Goal: Task Accomplishment & Management: Manage account settings

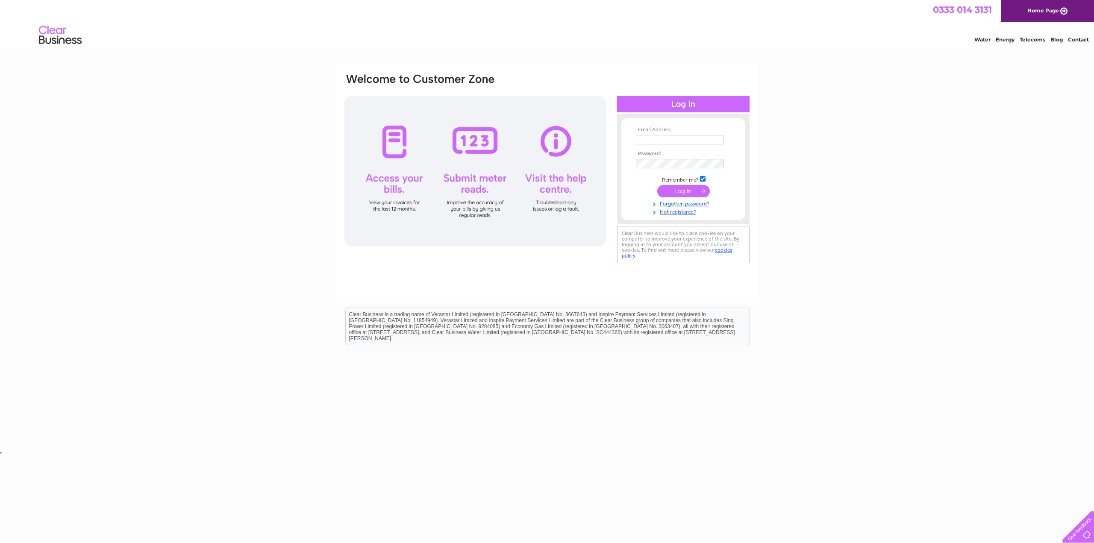
click at [673, 136] on input "text" at bounding box center [680, 139] width 88 height 9
type input "cjavaidaslam@yahoo.co.uk"
click at [657, 186] on input "submit" at bounding box center [683, 192] width 53 height 12
click at [679, 210] on link "Forgotten password?" at bounding box center [684, 211] width 97 height 8
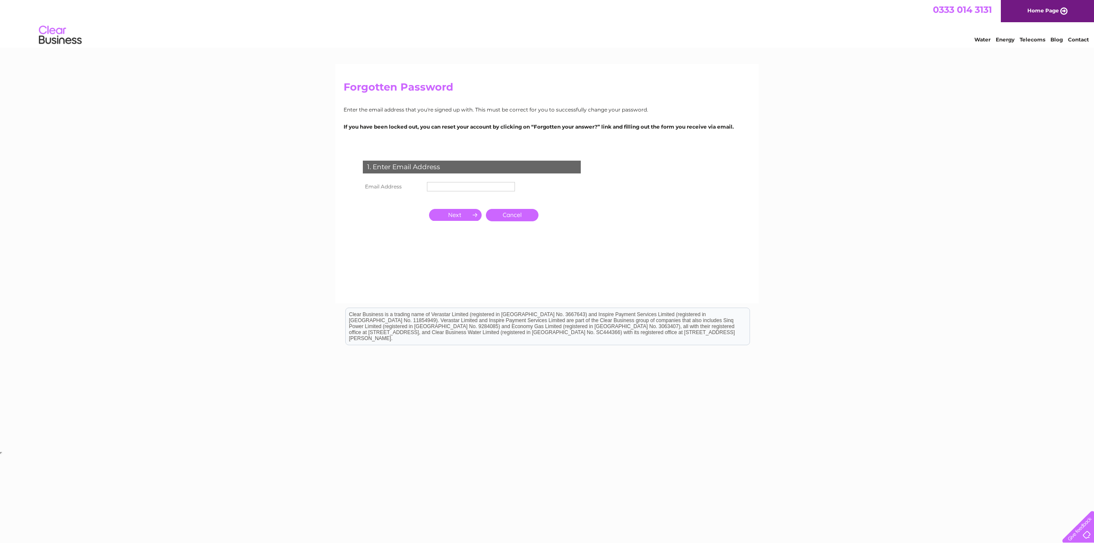
click at [487, 183] on input "text" at bounding box center [471, 186] width 88 height 9
type input "[EMAIL_ADDRESS][DOMAIN_NAME]"
click at [463, 217] on input "button" at bounding box center [455, 215] width 53 height 12
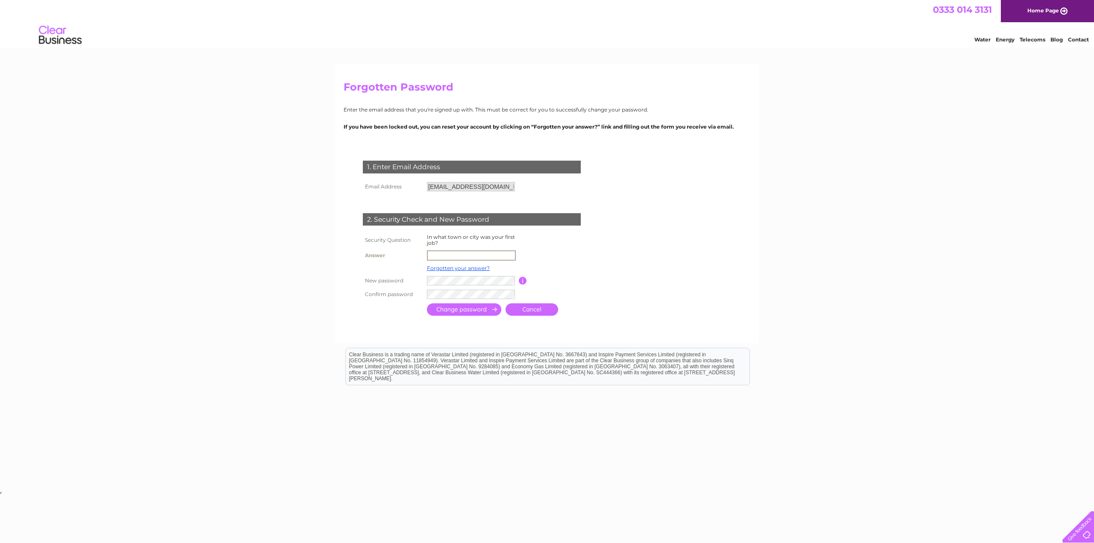
click at [459, 252] on input "text" at bounding box center [471, 255] width 89 height 10
type input "Derby"
click at [427, 303] on input "submit" at bounding box center [464, 309] width 74 height 12
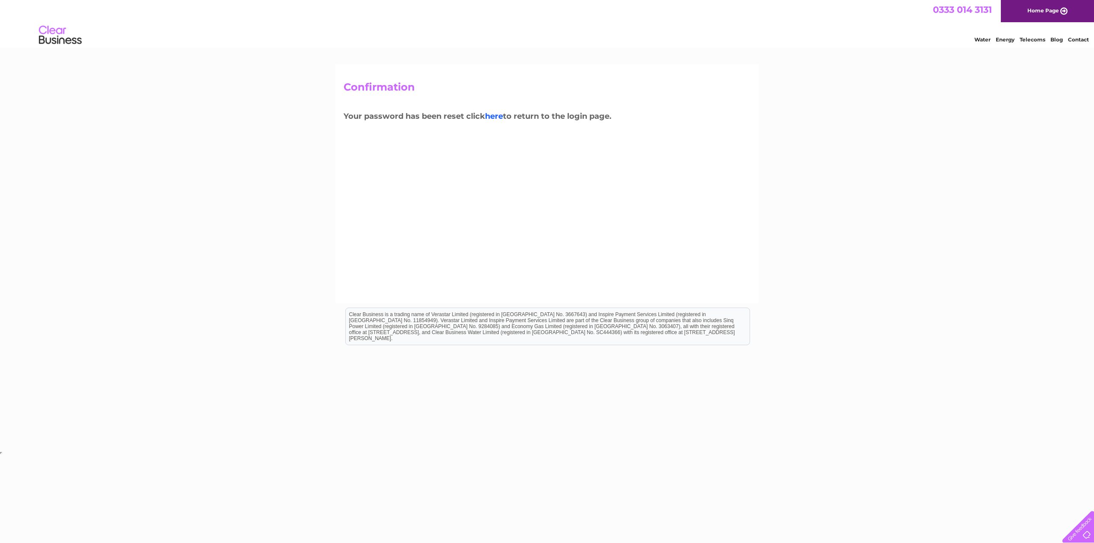
click at [494, 116] on link "here" at bounding box center [494, 116] width 18 height 9
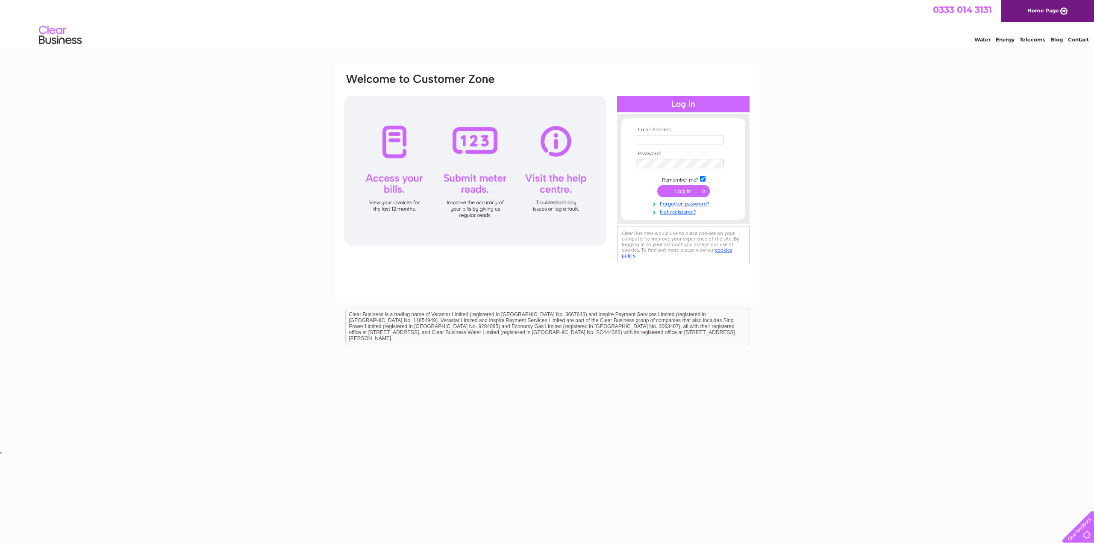
click at [684, 141] on input "text" at bounding box center [680, 139] width 88 height 9
type input "cjavaidaslam@yahoo.co.uk"
click at [657, 186] on input "submit" at bounding box center [683, 192] width 53 height 12
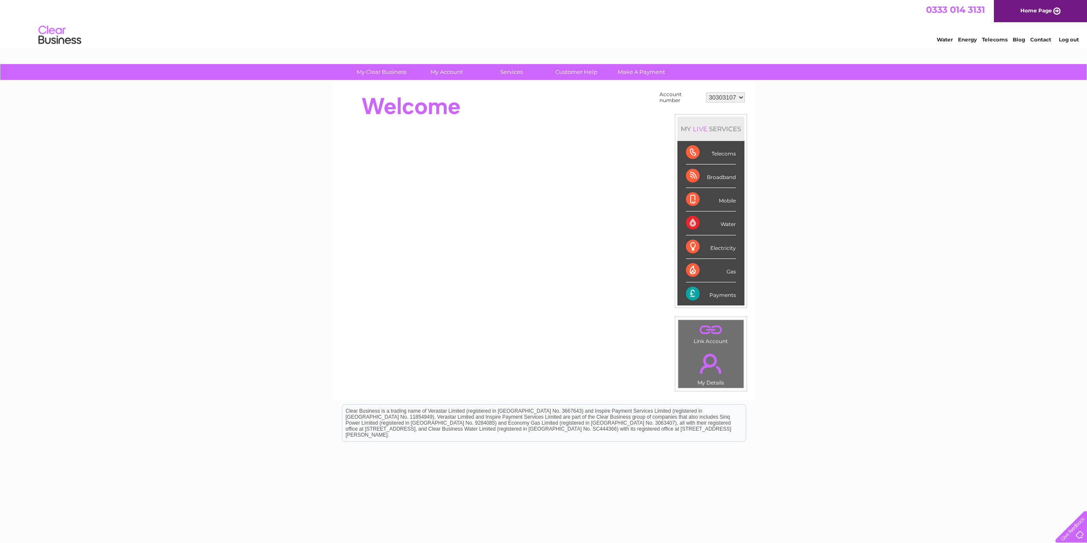
click at [696, 295] on div "Payments" at bounding box center [711, 293] width 50 height 23
click at [437, 88] on link "Bills and Payments" at bounding box center [450, 89] width 71 height 17
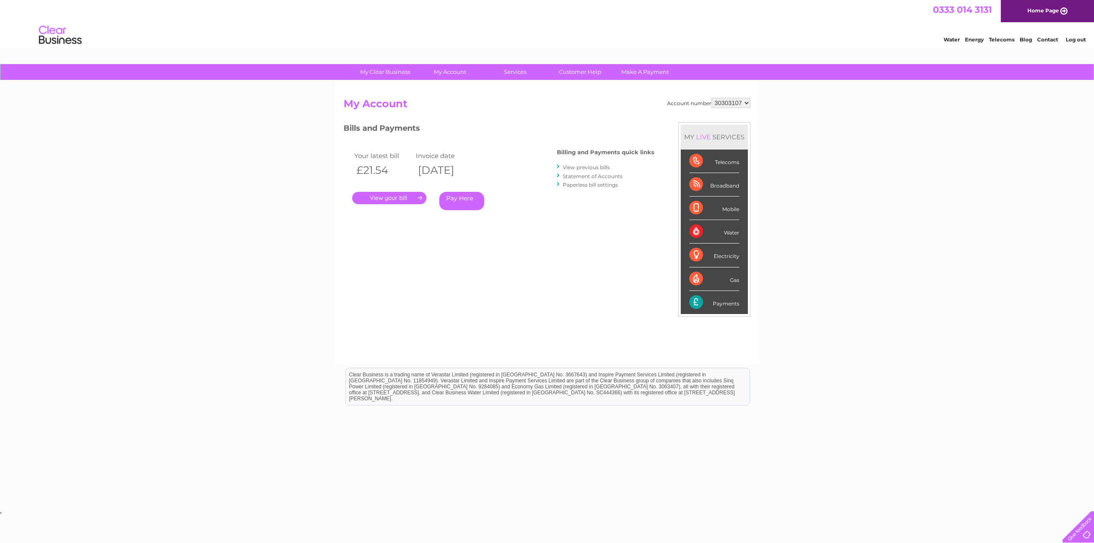
click at [408, 196] on link "." at bounding box center [389, 198] width 74 height 12
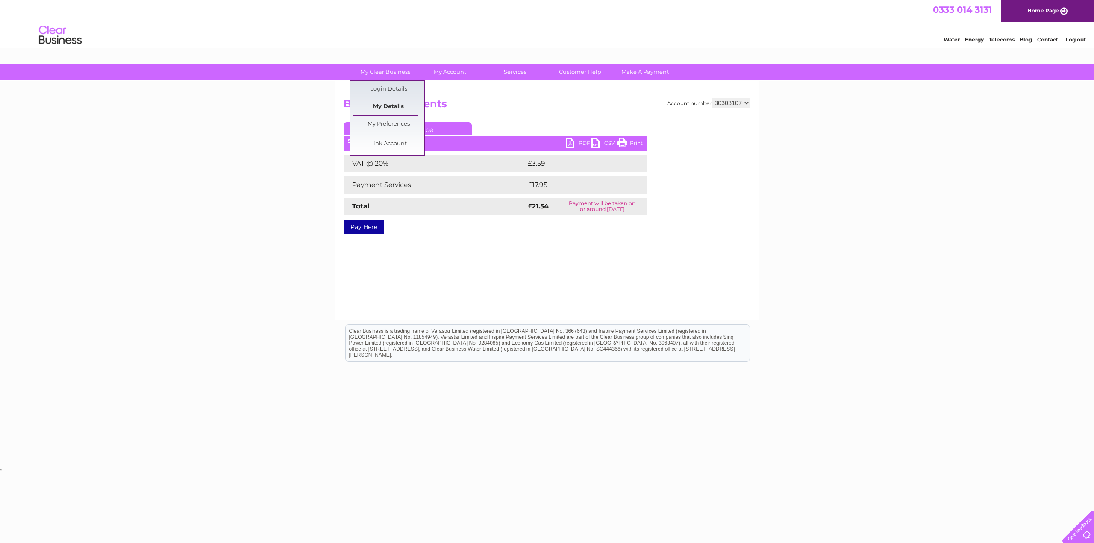
click at [388, 106] on link "My Details" at bounding box center [388, 106] width 71 height 17
